Goal: Register for event/course

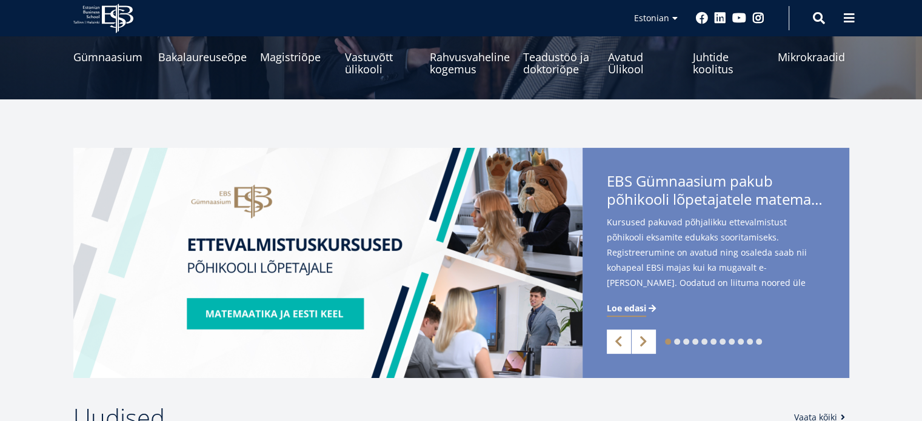
scroll to position [242, 0]
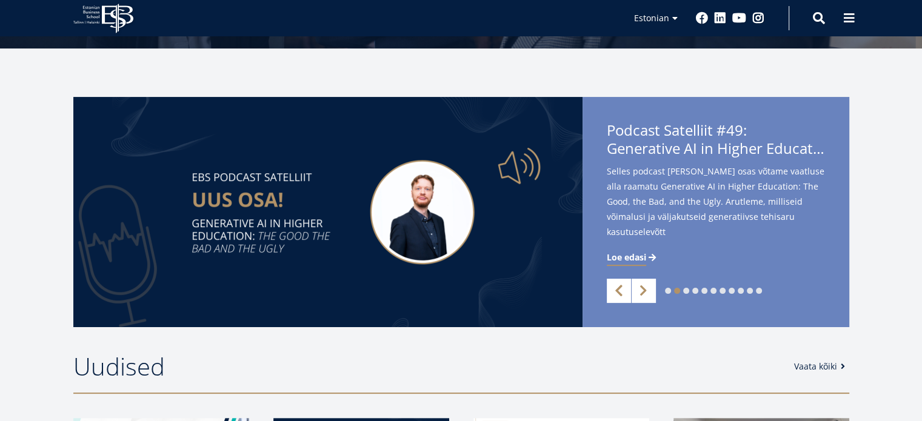
click at [613, 289] on link "Previous" at bounding box center [619, 291] width 24 height 24
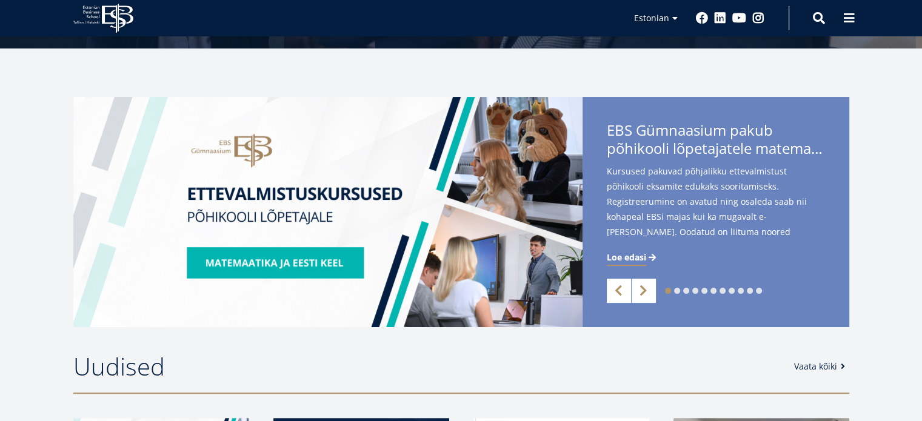
click at [272, 260] on img at bounding box center [327, 212] width 509 height 230
click at [267, 196] on img at bounding box center [327, 212] width 509 height 230
click at [630, 259] on span "Loe edasi" at bounding box center [626, 258] width 39 height 12
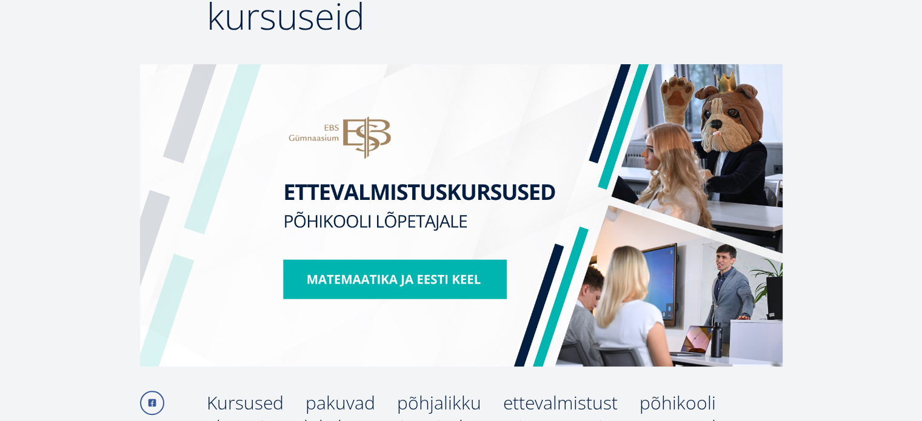
scroll to position [303, 0]
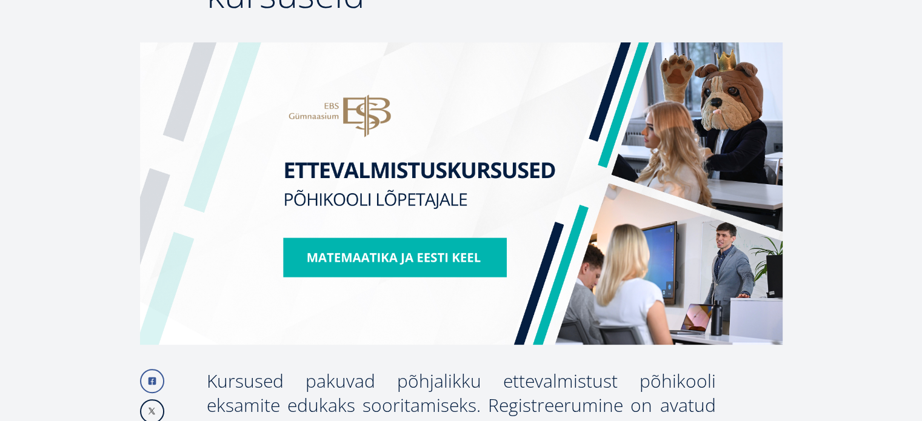
click at [399, 256] on img at bounding box center [461, 193] width 642 height 302
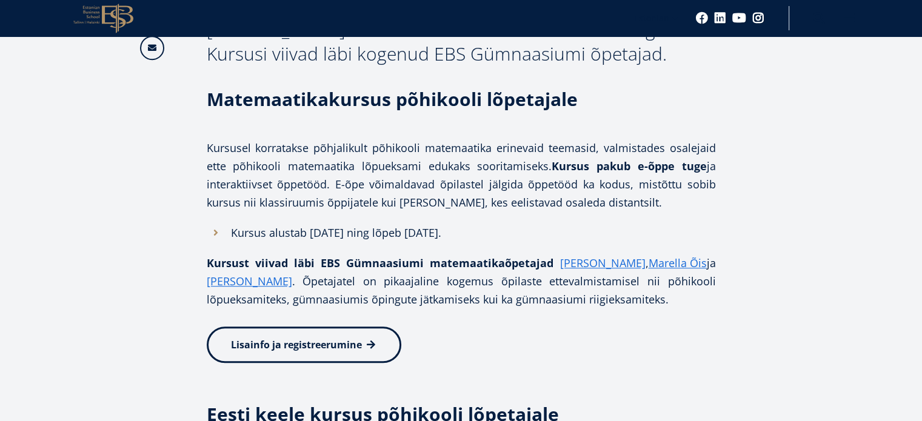
scroll to position [788, 0]
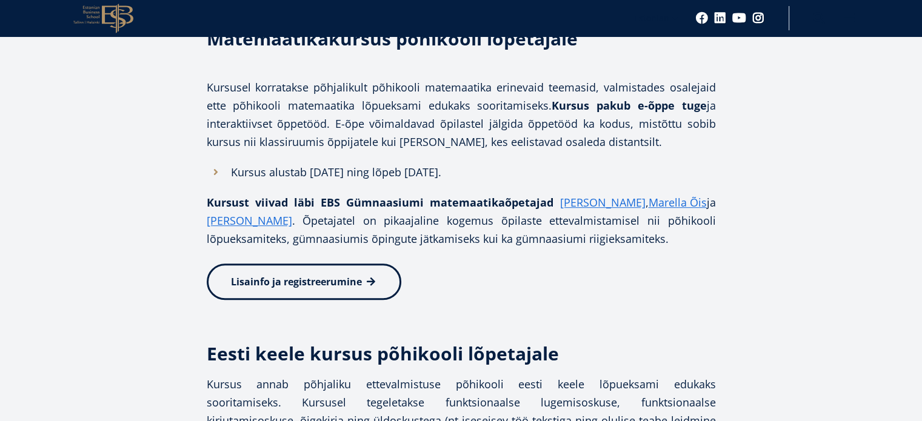
click at [281, 285] on span "Lisainfo ja registreerumine" at bounding box center [296, 281] width 131 height 13
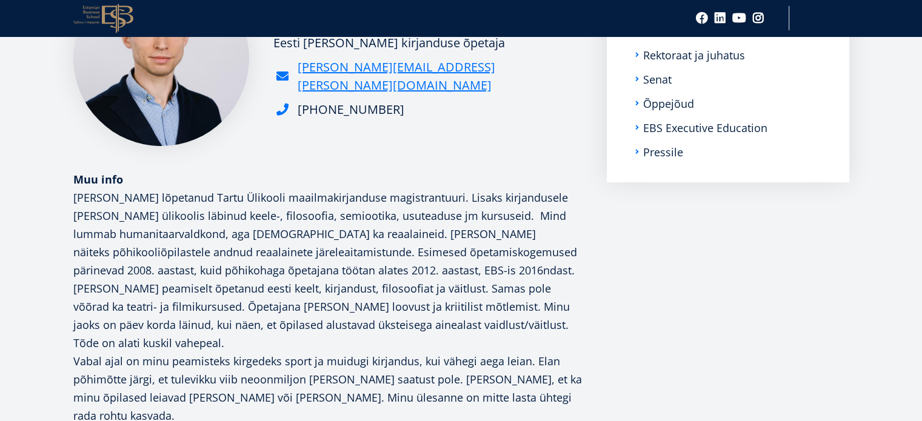
scroll to position [242, 0]
